Goal: Task Accomplishment & Management: Use online tool/utility

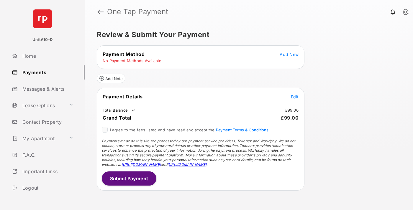
click at [289, 54] on span "Add New" at bounding box center [288, 54] width 19 height 5
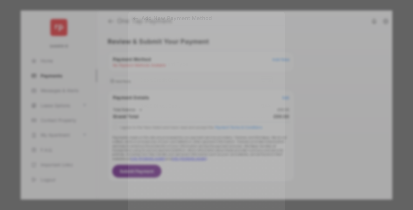
click at [205, 104] on div "BACS Direct Debit" at bounding box center [206, 106] width 132 height 11
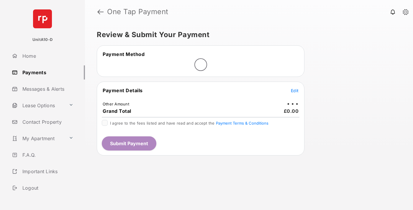
click at [294, 90] on span "Edit" at bounding box center [295, 90] width 8 height 5
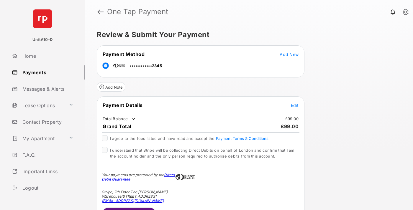
click at [294, 105] on span "Edit" at bounding box center [295, 105] width 8 height 5
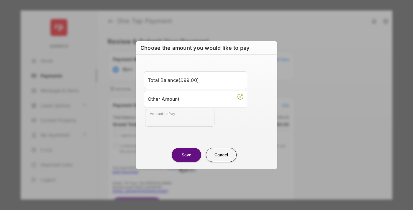
click at [186, 155] on button "Save" at bounding box center [185, 155] width 29 height 14
